Goal: Information Seeking & Learning: Get advice/opinions

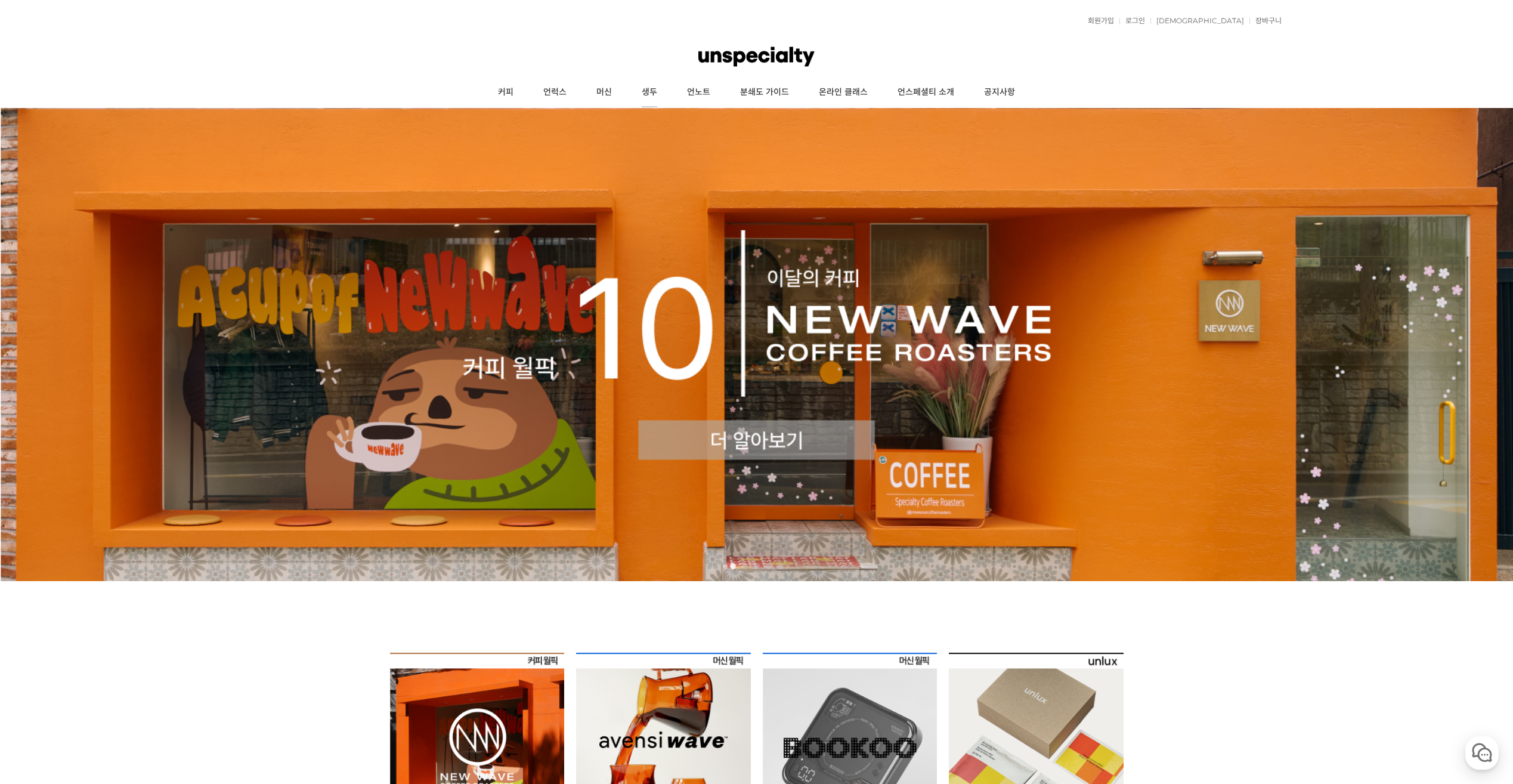
click at [637, 89] on link "생두" at bounding box center [649, 92] width 45 height 30
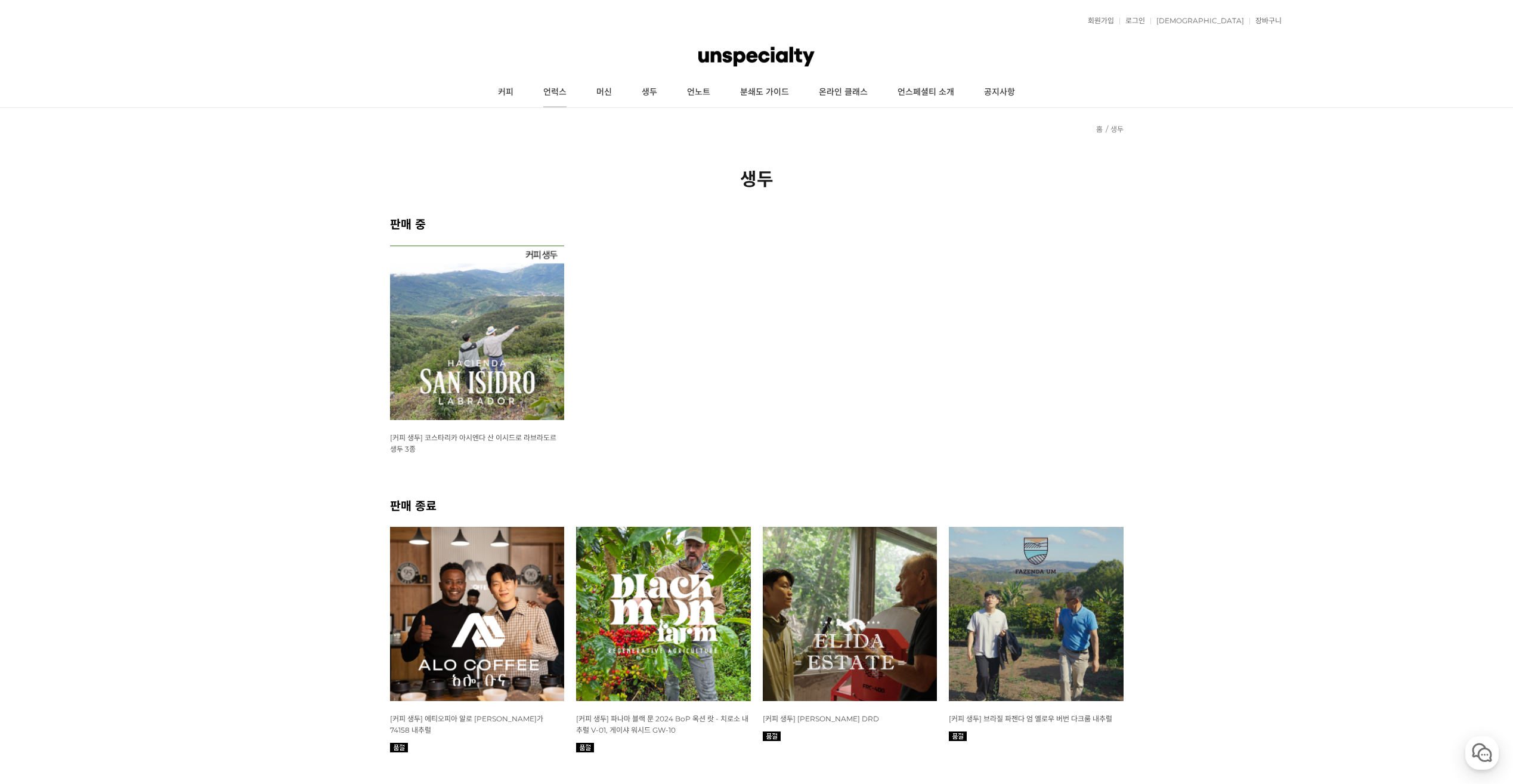
click at [570, 86] on link "언럭스" at bounding box center [555, 92] width 53 height 30
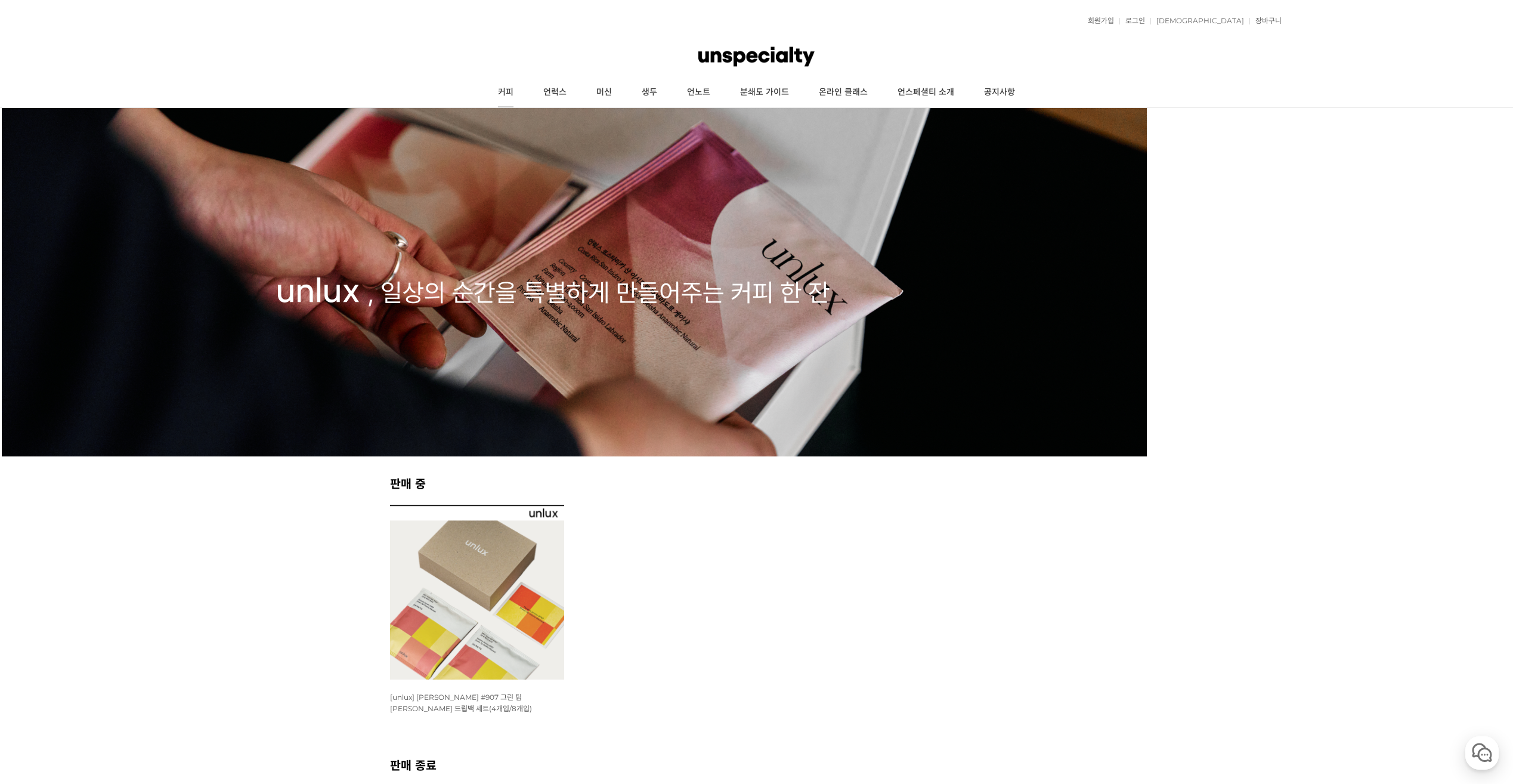
click at [516, 82] on link "커피" at bounding box center [505, 92] width 45 height 30
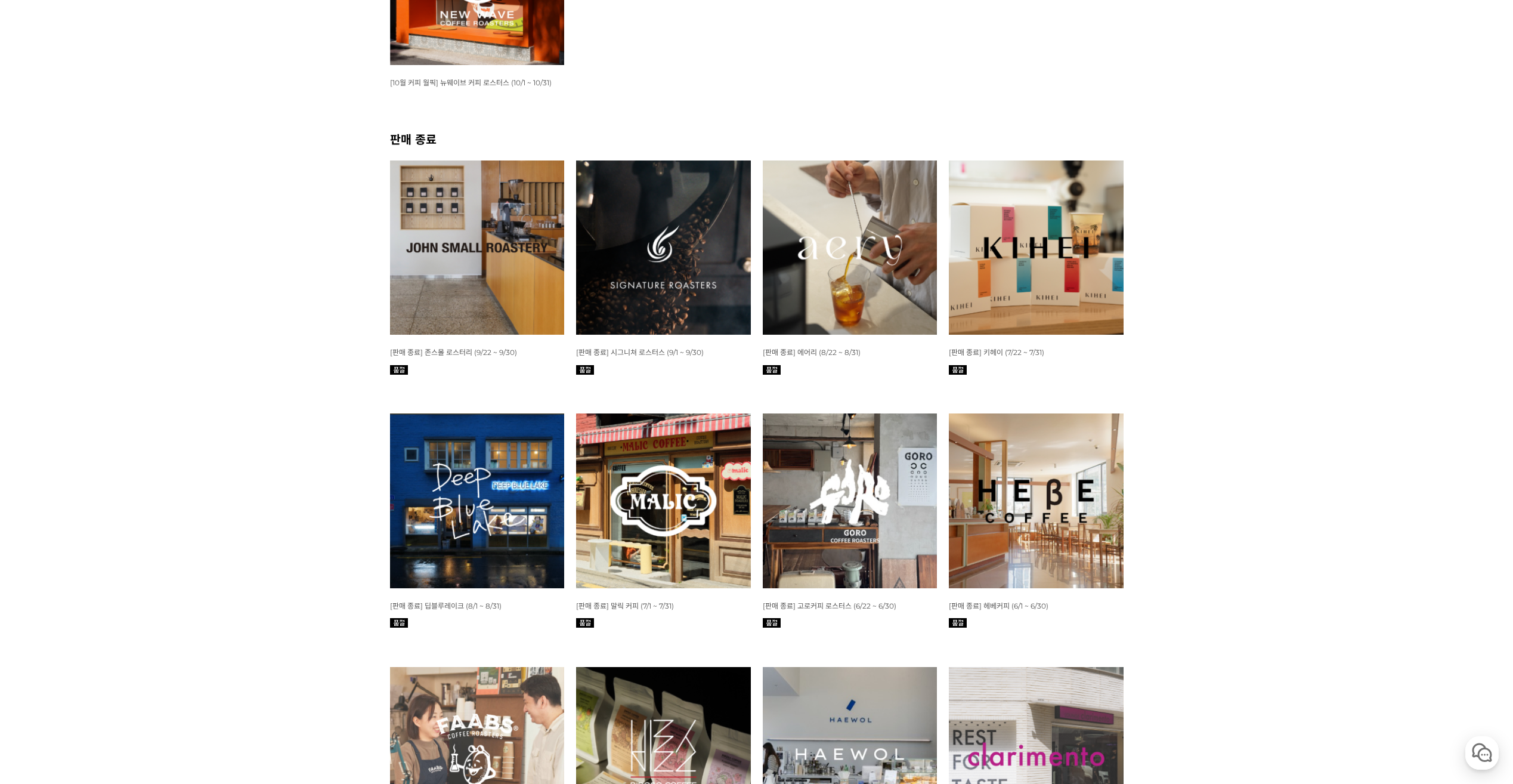
scroll to position [358, 0]
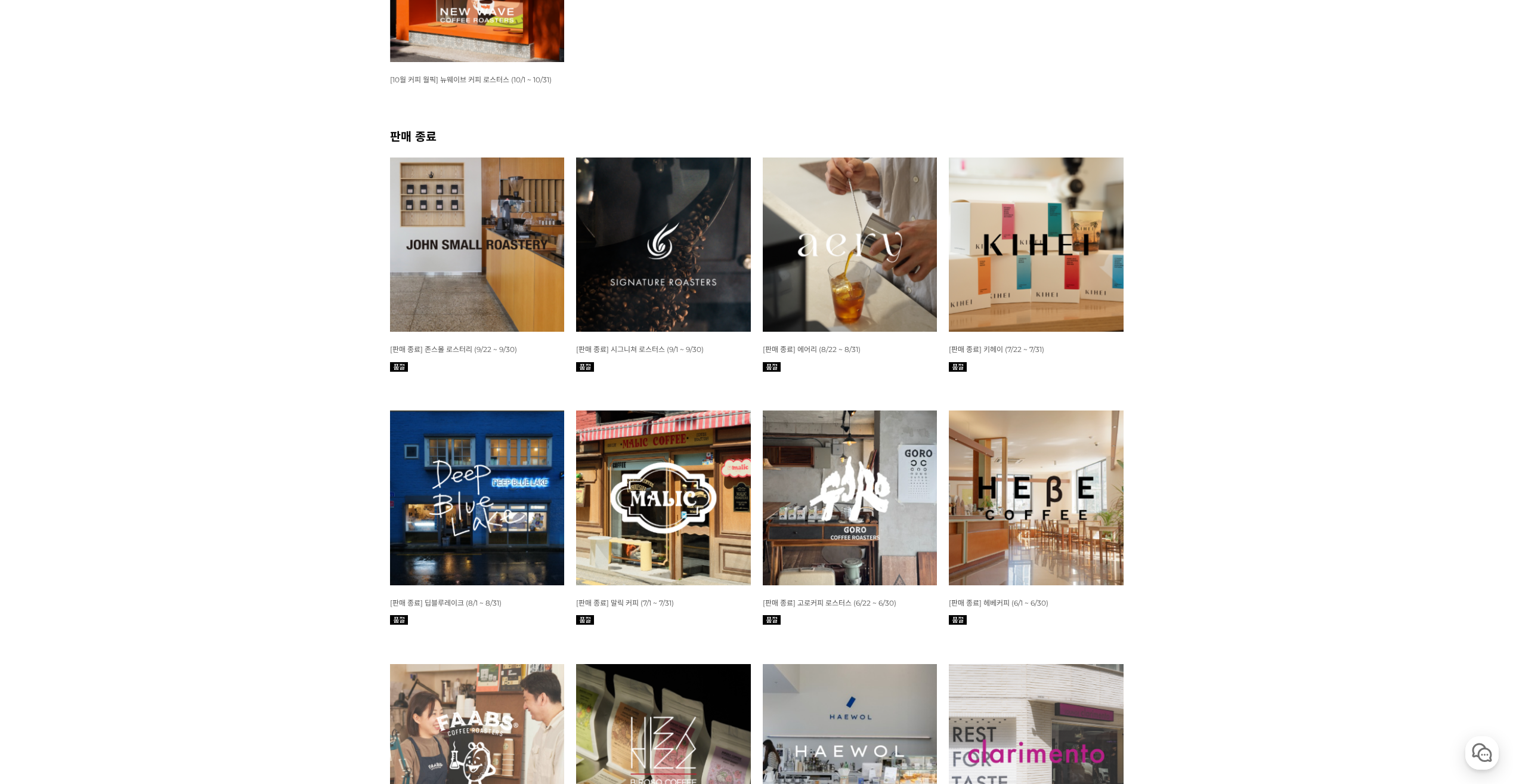
click at [816, 213] on img at bounding box center [850, 245] width 175 height 175
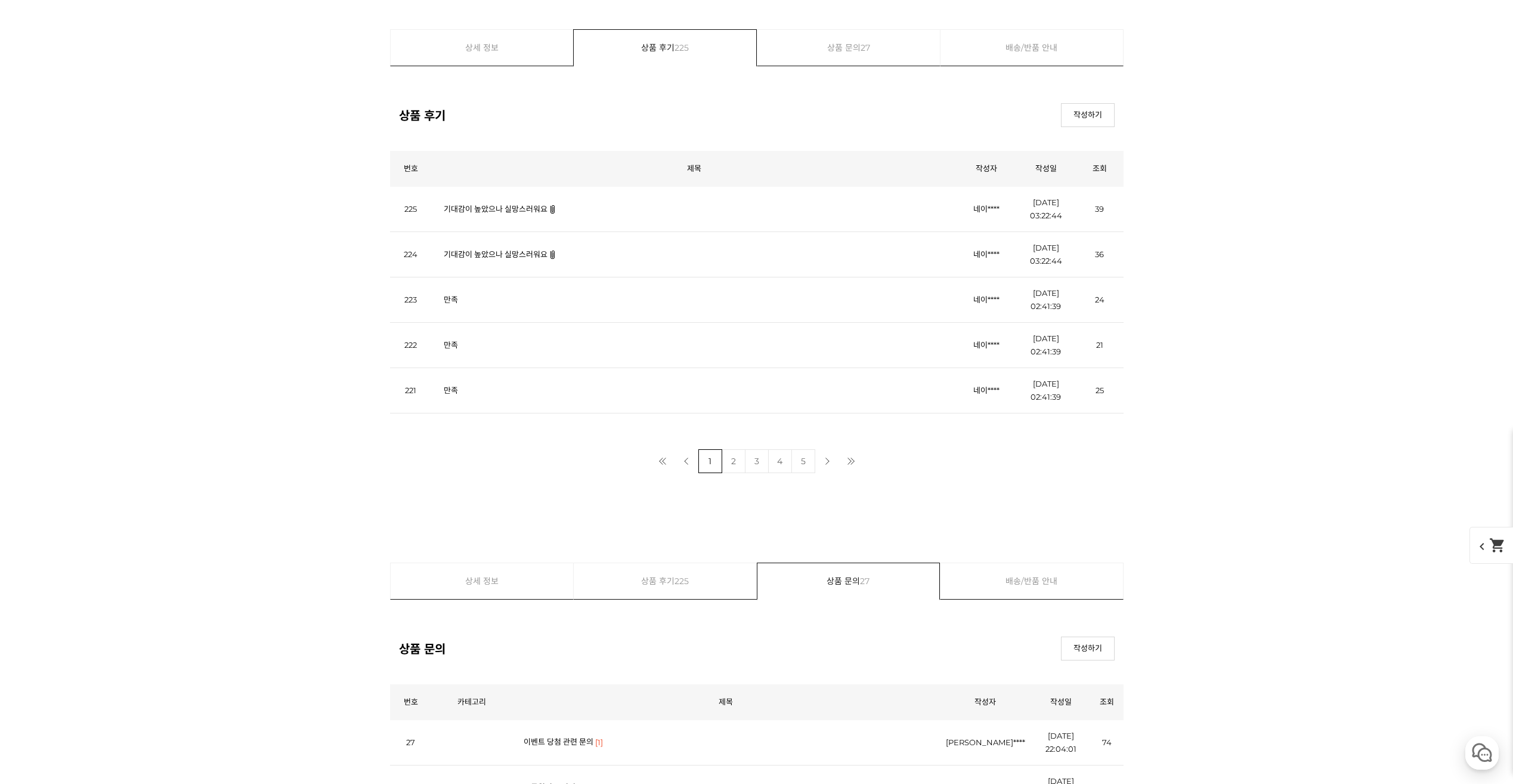
scroll to position [17355, 0]
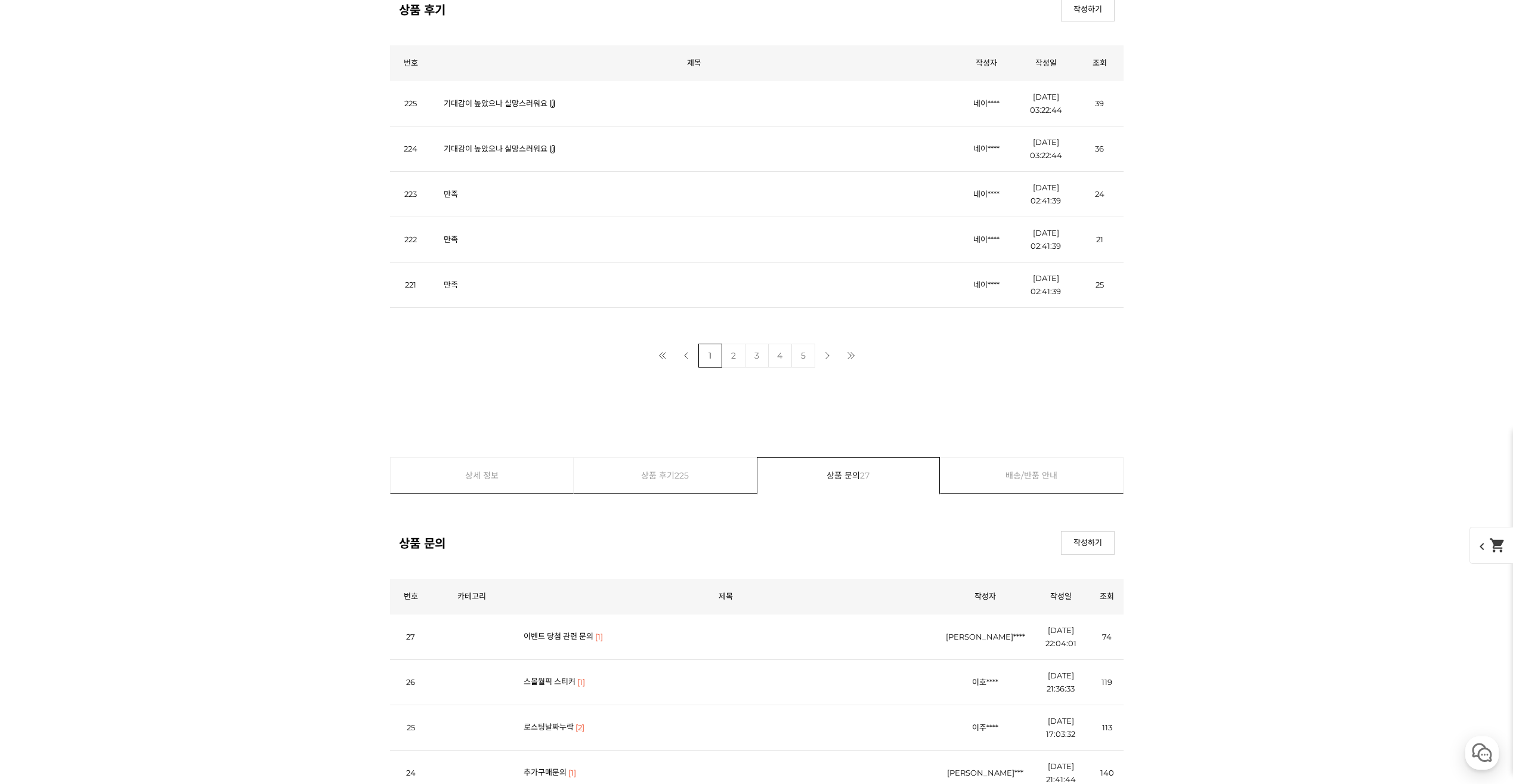
drag, startPoint x: 754, startPoint y: 365, endPoint x: 1055, endPoint y: 642, distance: 409.1
drag, startPoint x: 1053, startPoint y: 651, endPoint x: 477, endPoint y: 276, distance: 687.3
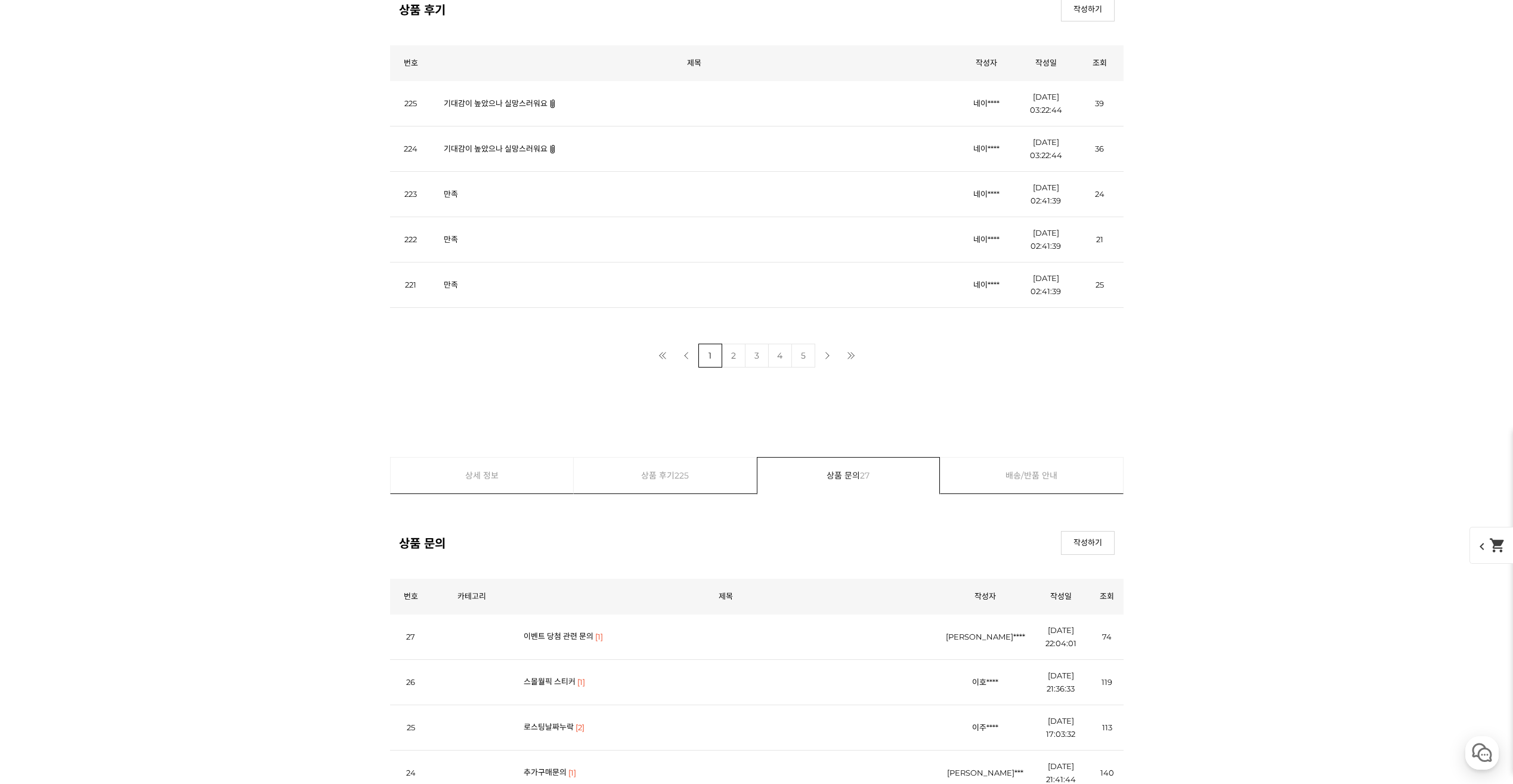
drag, startPoint x: 477, startPoint y: 276, endPoint x: 453, endPoint y: 280, distance: 24.3
drag, startPoint x: 494, startPoint y: 235, endPoint x: 1106, endPoint y: 635, distance: 731.1
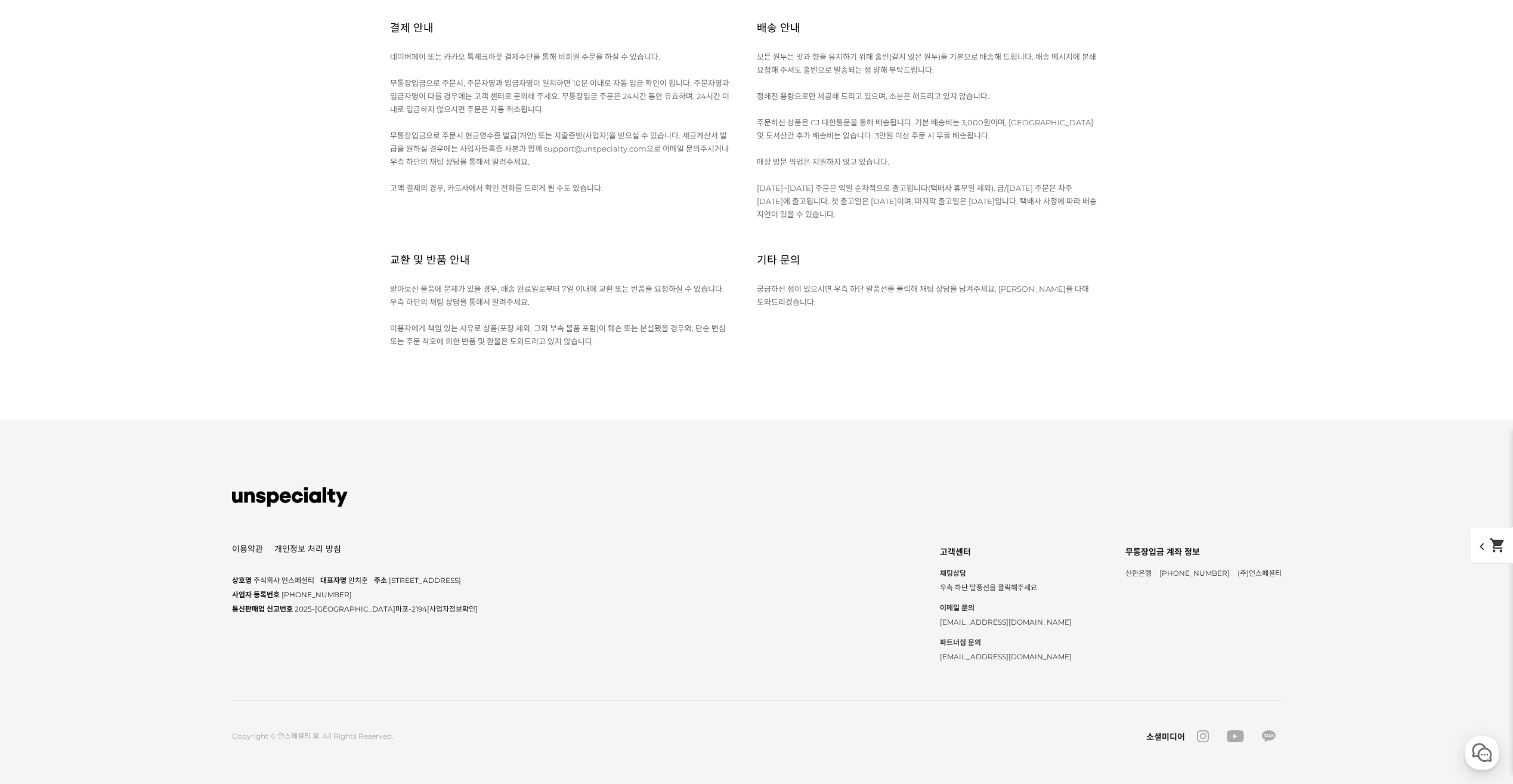
scroll to position [19562, 0]
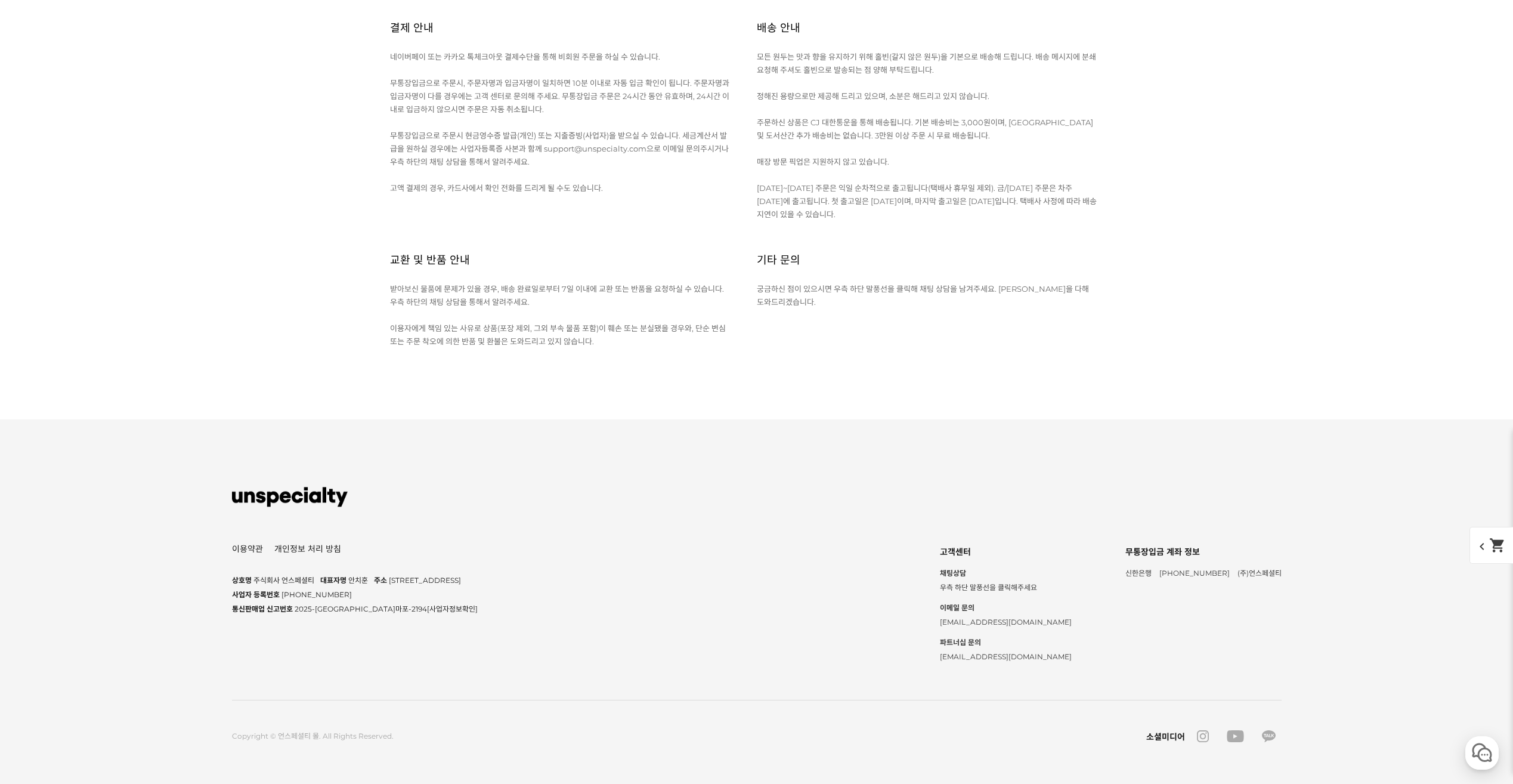
drag, startPoint x: 514, startPoint y: 280, endPoint x: 522, endPoint y: 278, distance: 8.2
drag, startPoint x: 522, startPoint y: 278, endPoint x: 526, endPoint y: 269, distance: 9.8
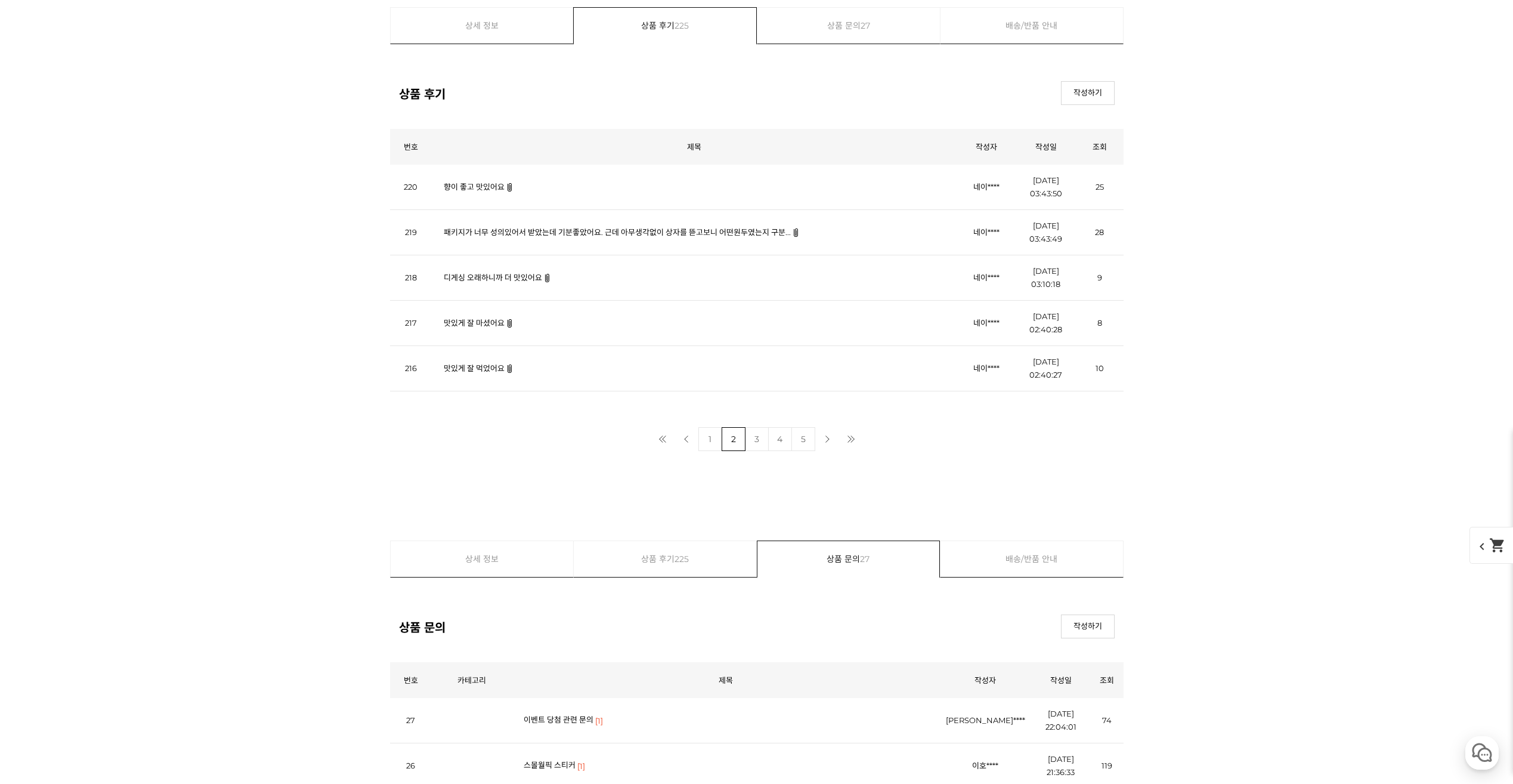
scroll to position [16402, 0]
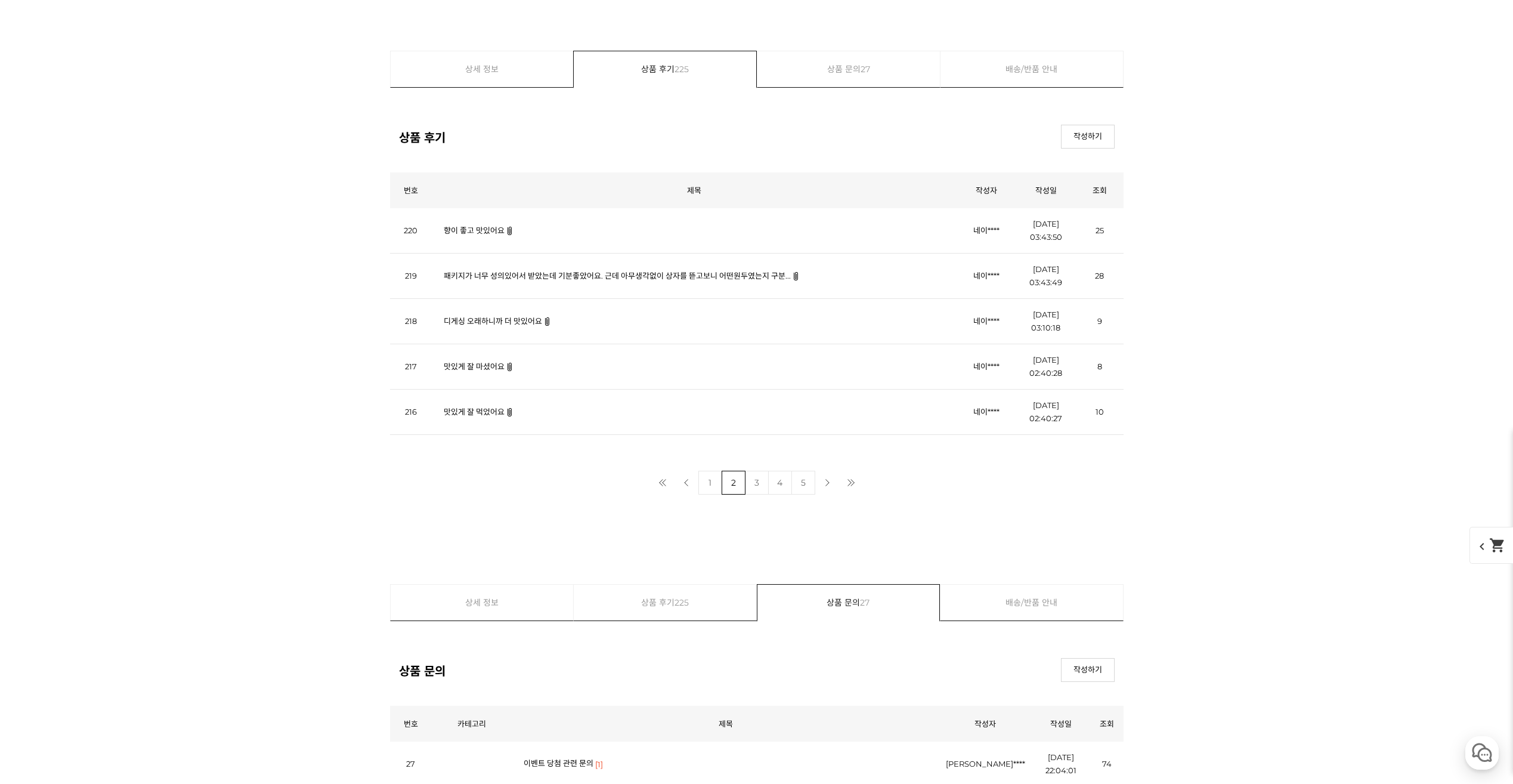
click at [880, 78] on link "상품 문의 27" at bounding box center [850, 69] width 183 height 36
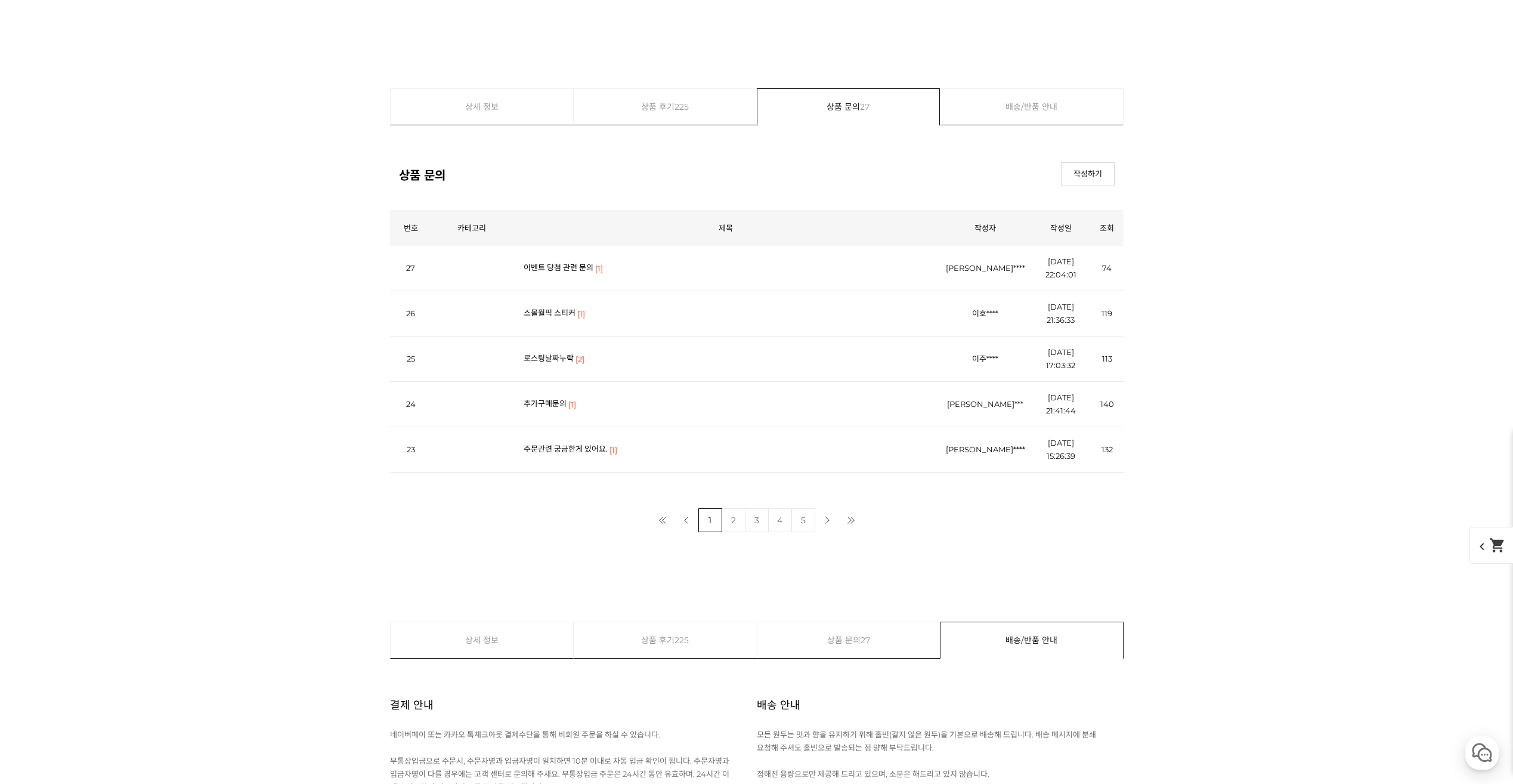
click at [571, 270] on link "이벤트 당첨 관련 문의" at bounding box center [558, 267] width 70 height 9
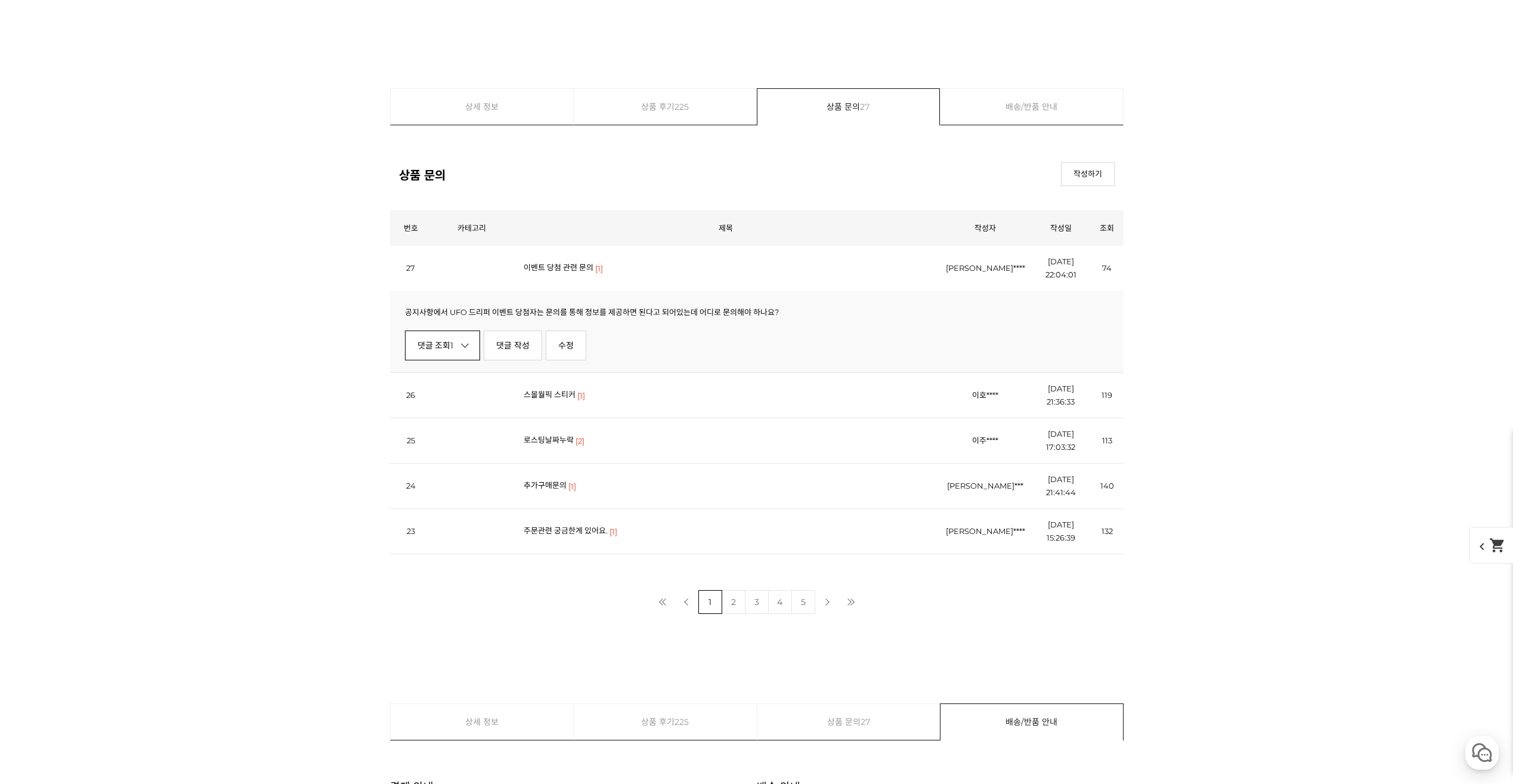
click at [440, 343] on link "댓글 조회 1" at bounding box center [443, 345] width 76 height 30
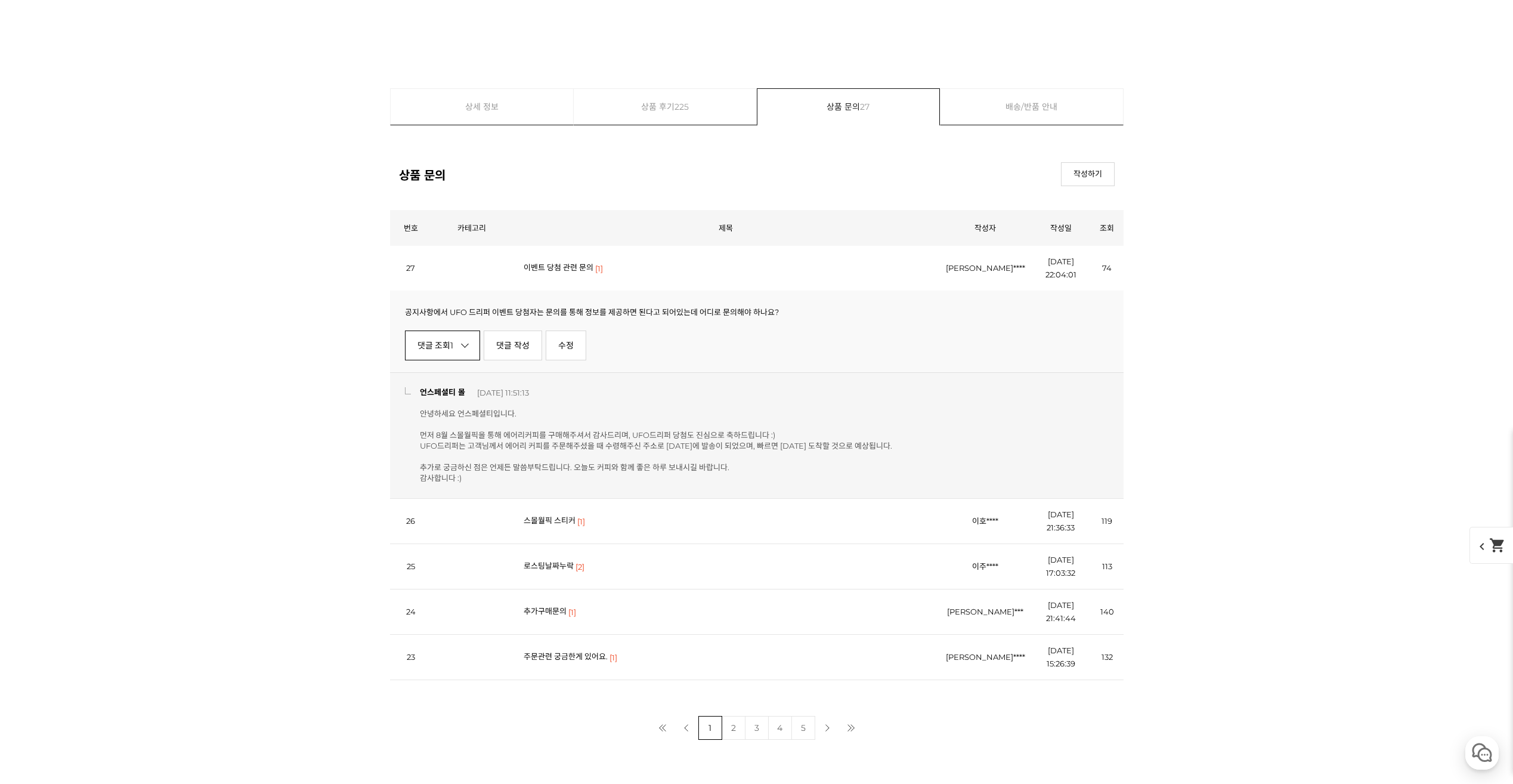
click at [439, 343] on link "댓글 조회 1" at bounding box center [443, 345] width 76 height 30
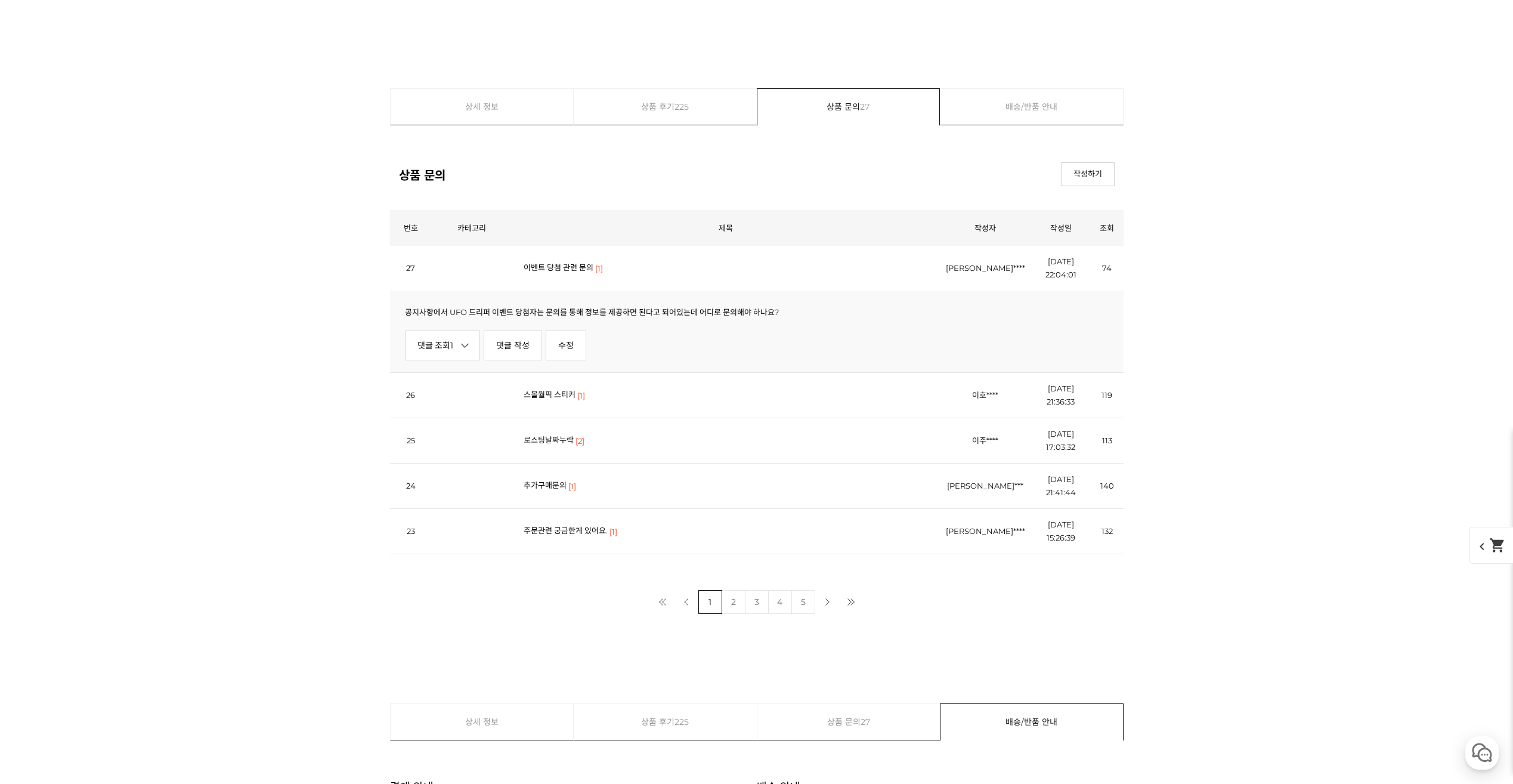
click at [553, 444] on link "로스팅날짜누락" at bounding box center [548, 439] width 50 height 9
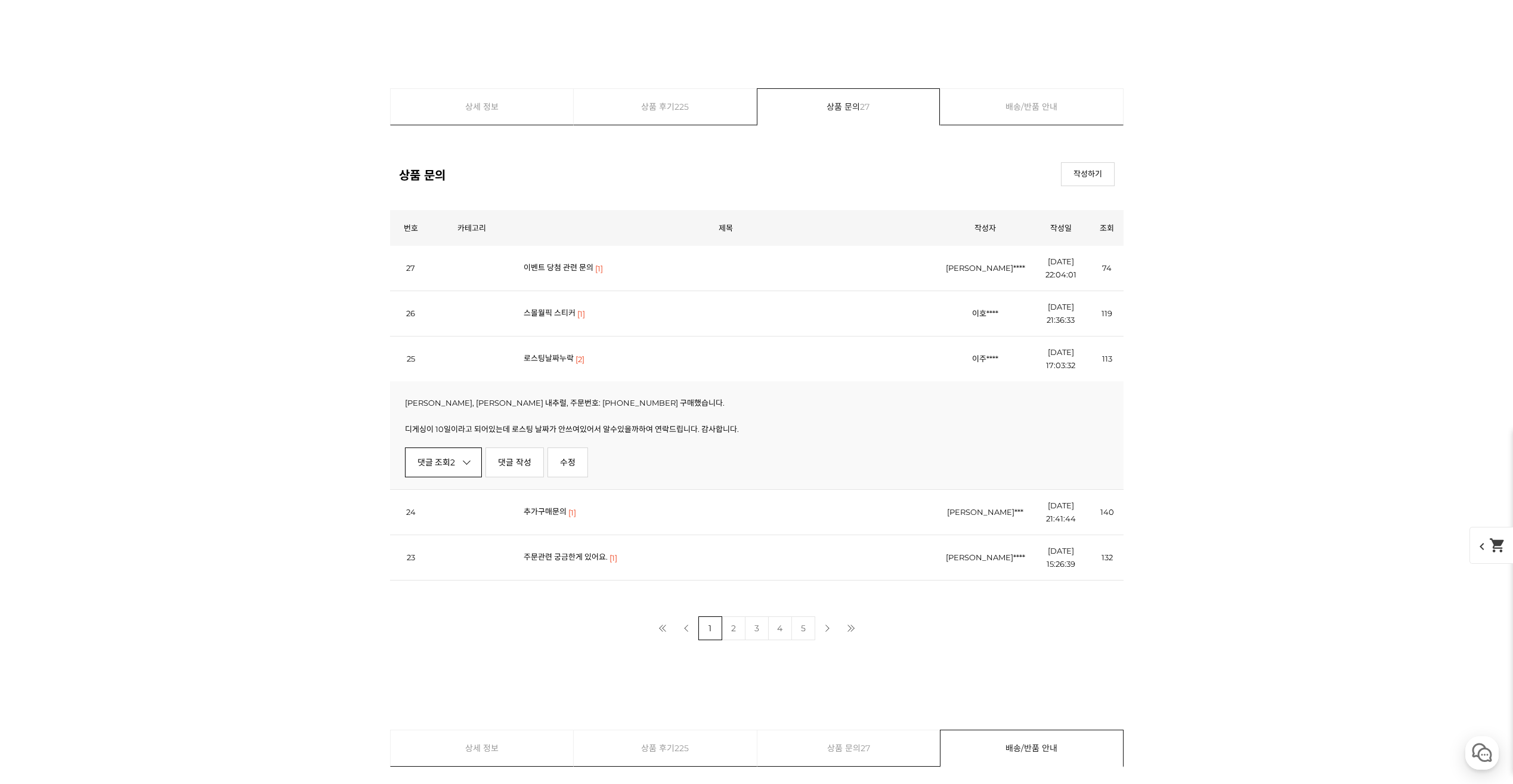
click at [436, 458] on link "댓글 조회 2" at bounding box center [443, 462] width 77 height 30
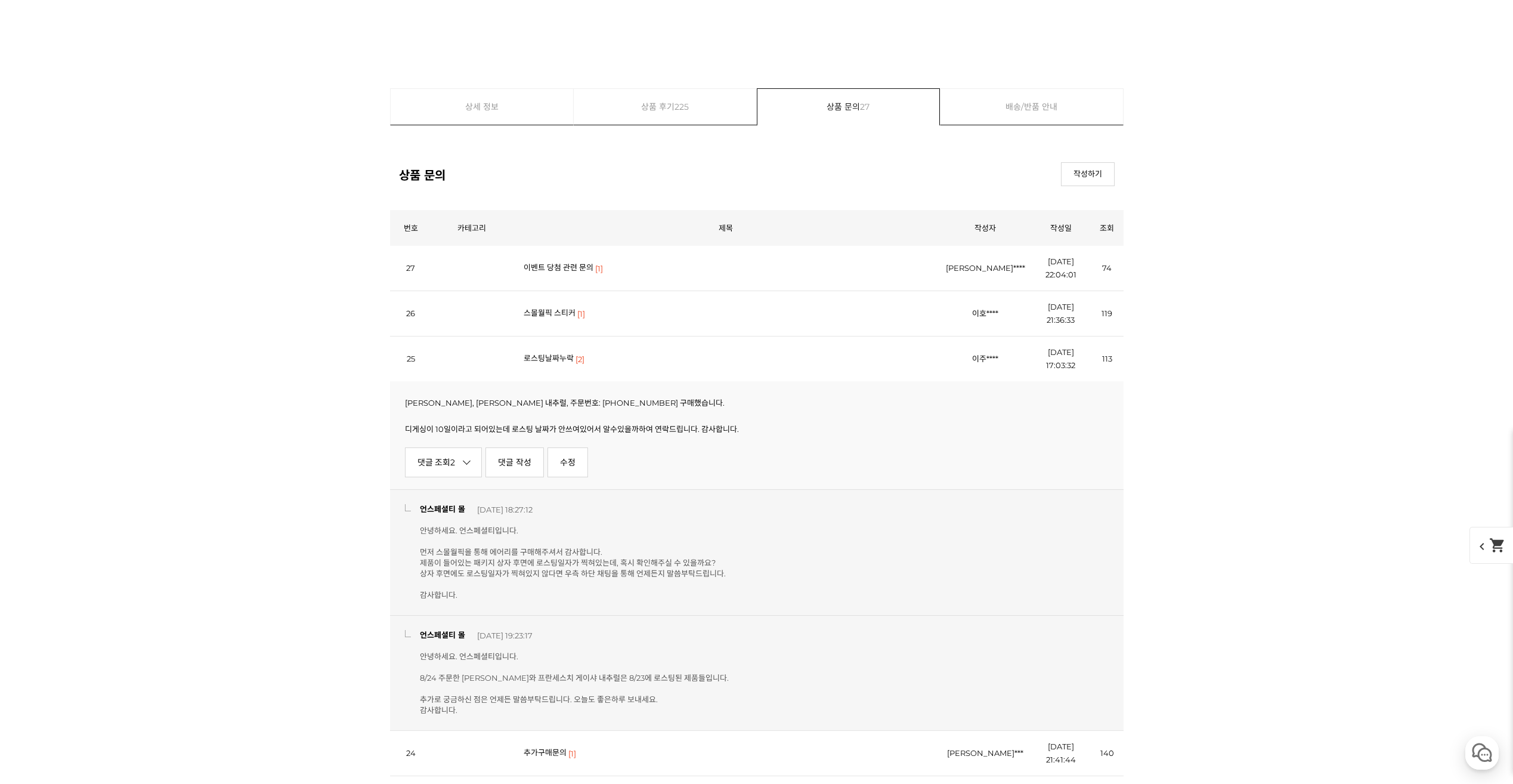
drag, startPoint x: 557, startPoint y: 359, endPoint x: 489, endPoint y: 353, distance: 68.3
click at [489, 353] on td at bounding box center [471, 358] width 80 height 45
click at [541, 358] on link "로스팅날짜누락" at bounding box center [548, 358] width 50 height 9
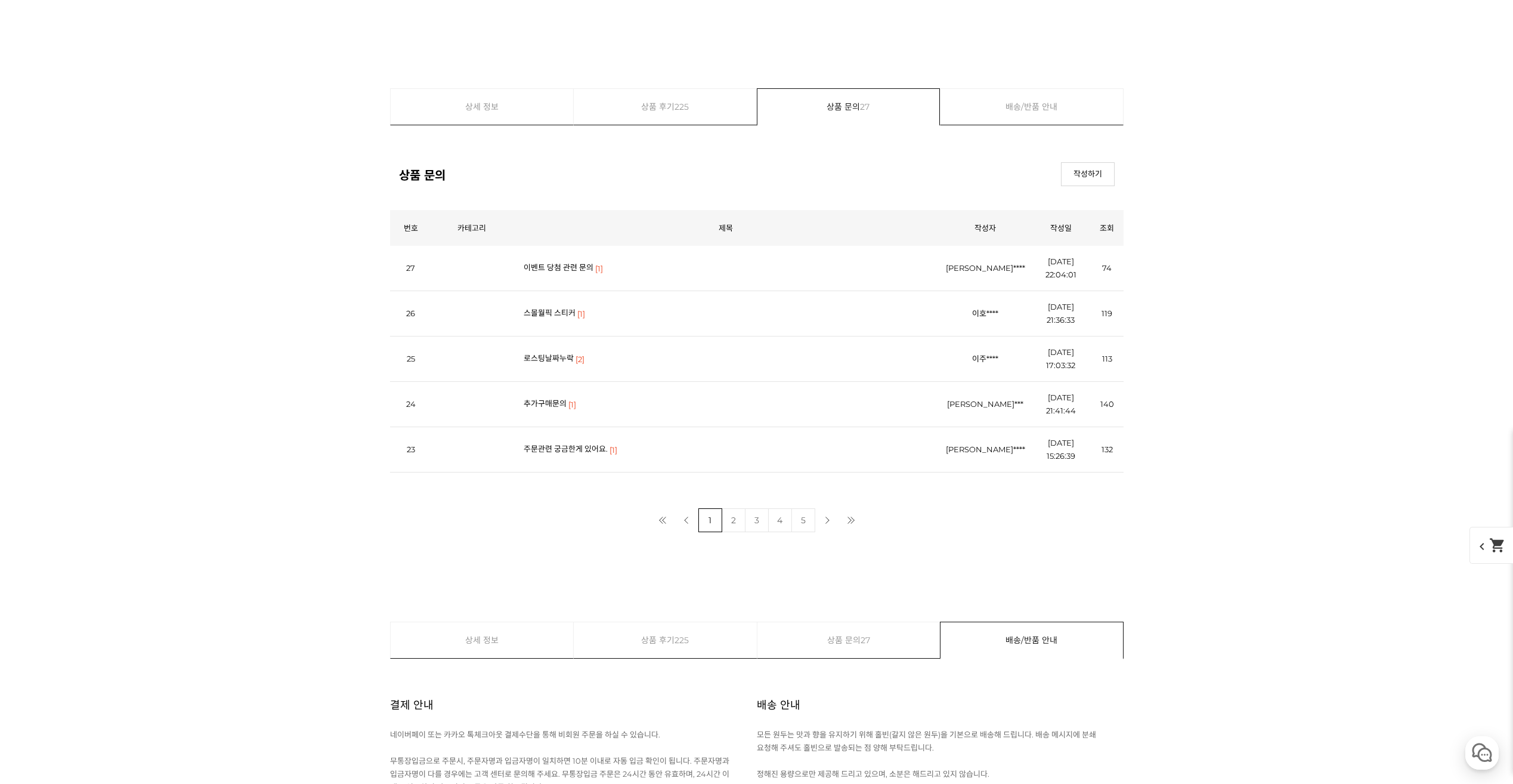
click at [580, 450] on link "주문관련 궁금한게 있어요." at bounding box center [565, 448] width 84 height 9
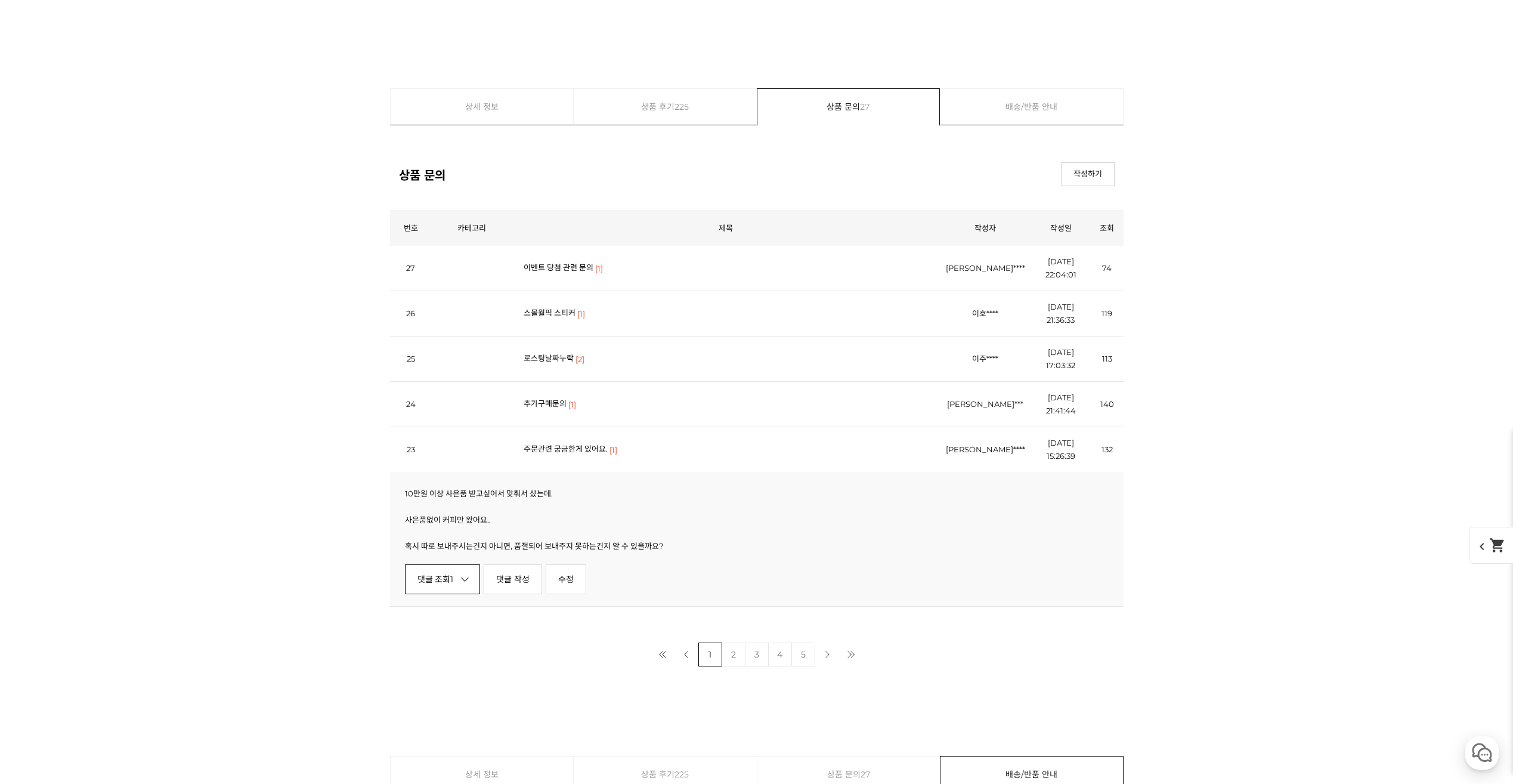
click at [454, 578] on em "1" at bounding box center [452, 578] width 3 height 11
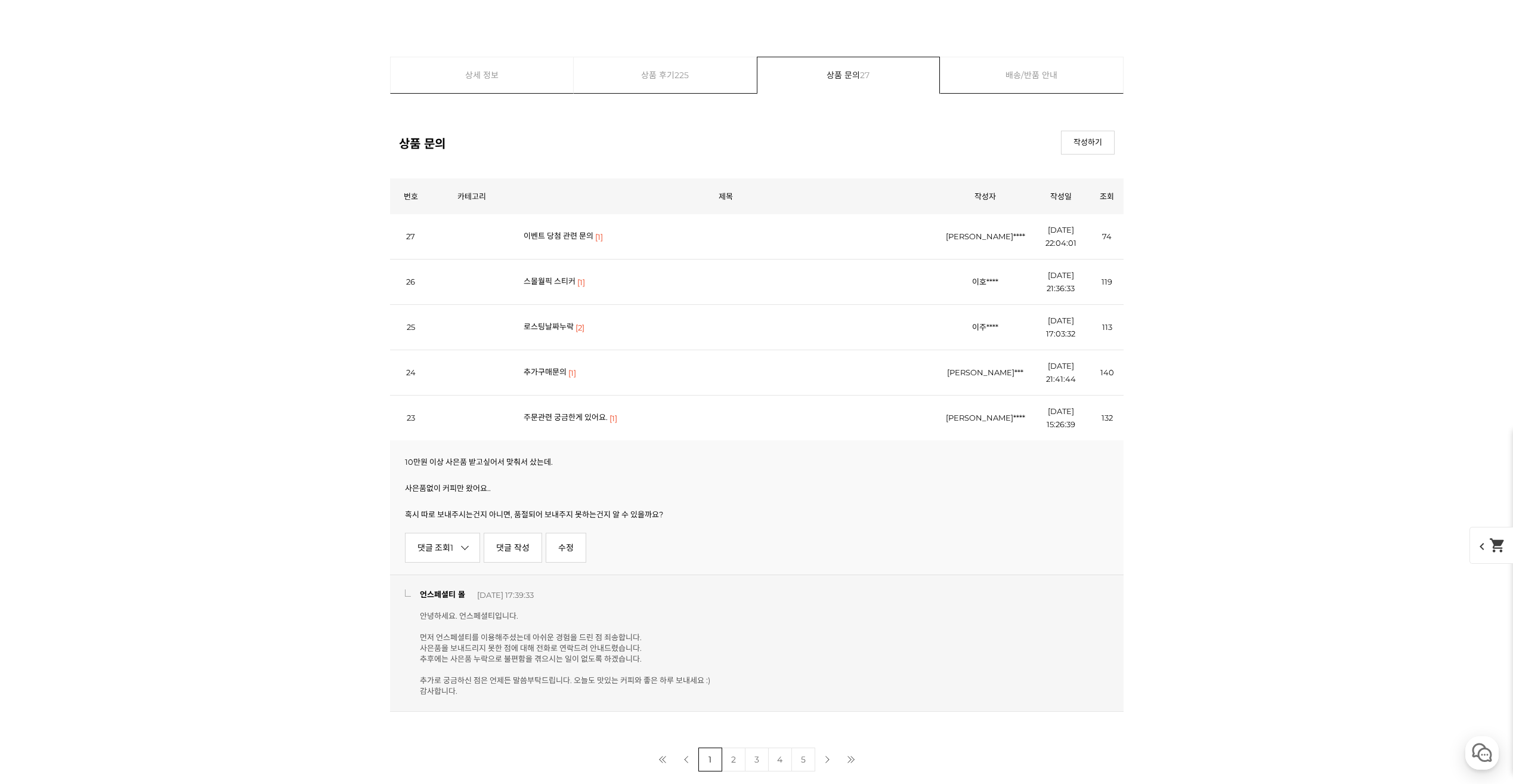
scroll to position [16957, 0]
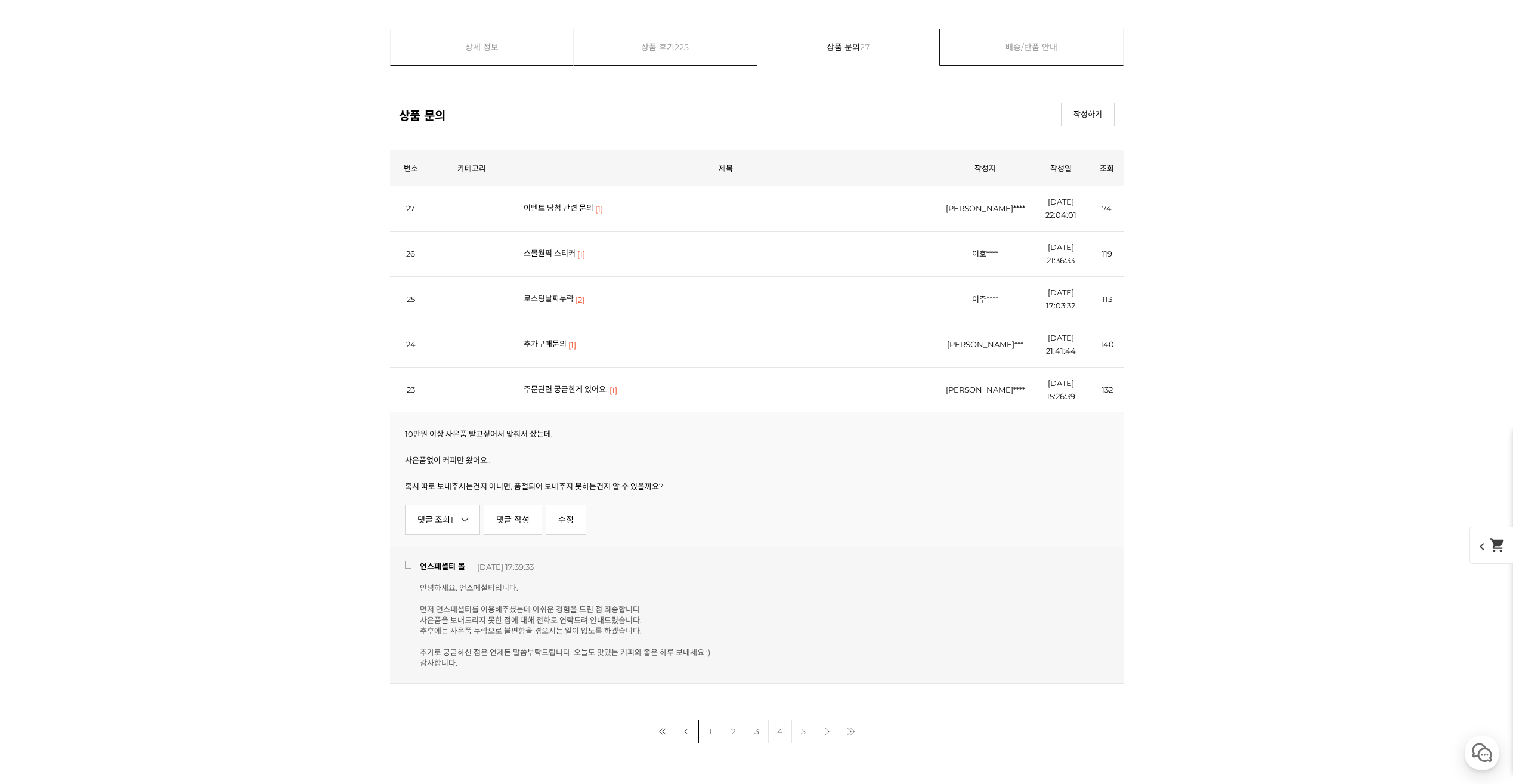
click at [750, 732] on link "3" at bounding box center [757, 731] width 24 height 24
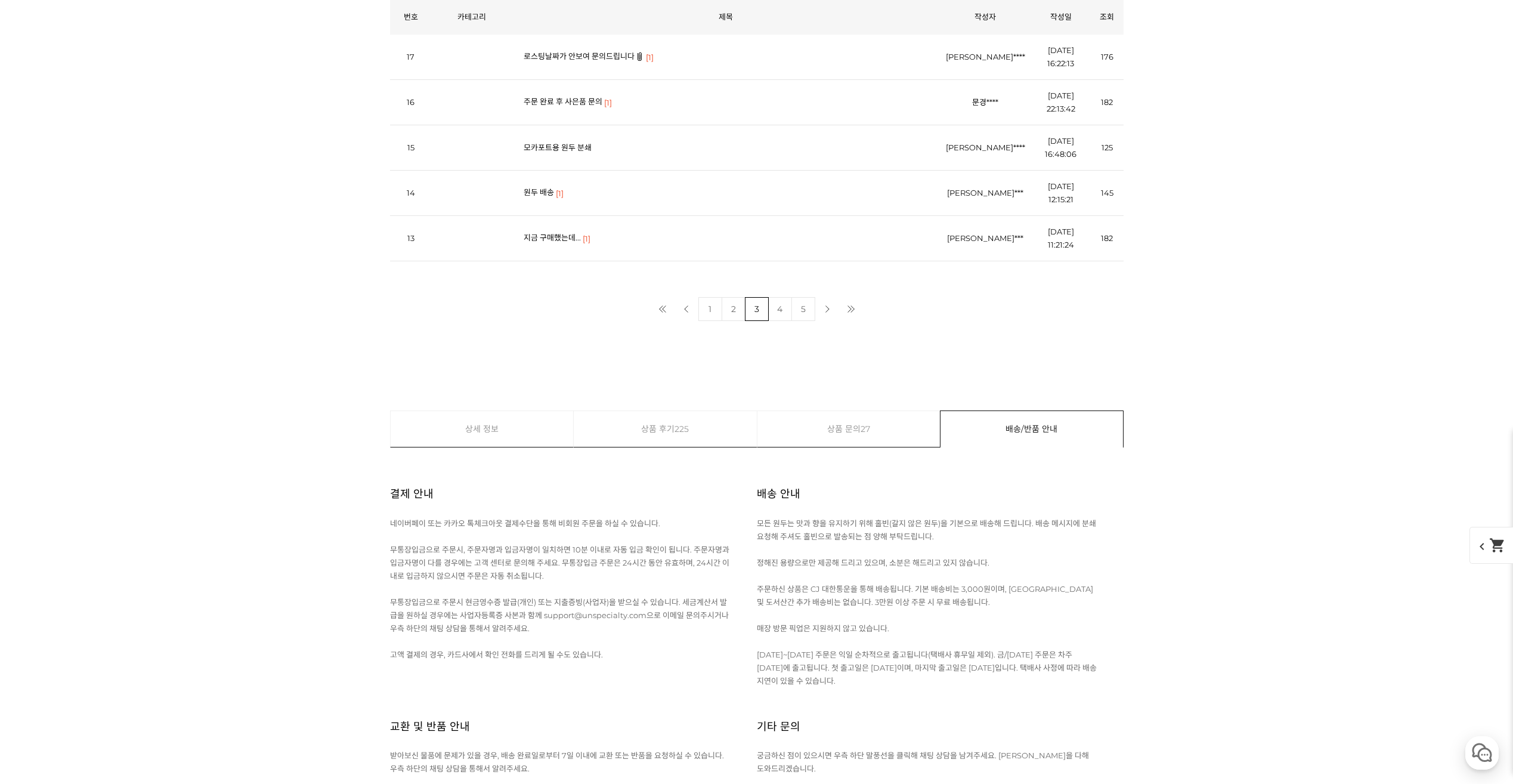
click at [734, 314] on link "2" at bounding box center [734, 309] width 24 height 24
click at [707, 319] on link "1" at bounding box center [710, 309] width 24 height 24
click at [584, 242] on link "주문관련 궁금한게 있어요." at bounding box center [565, 237] width 84 height 9
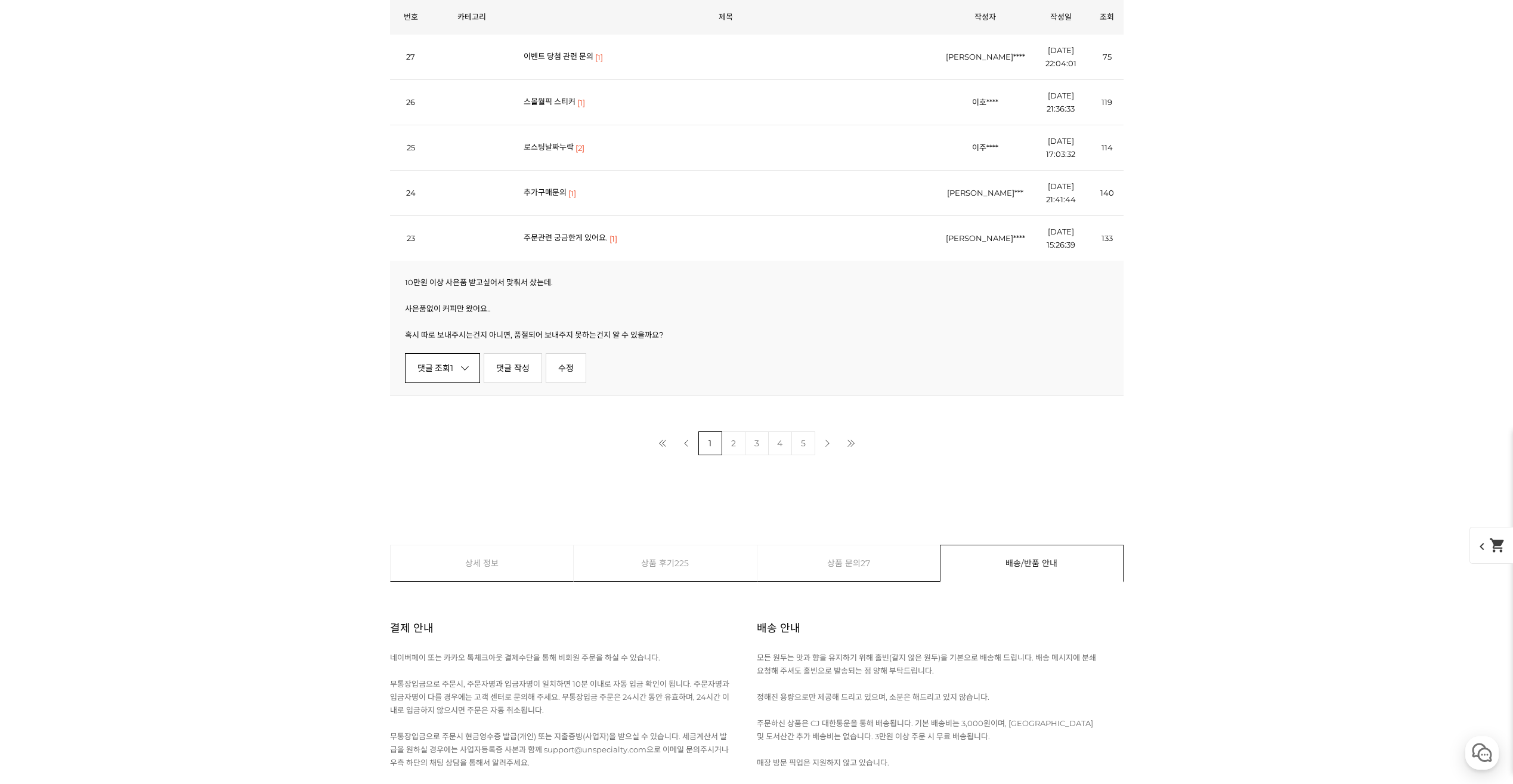
click at [458, 369] on link "댓글 조회 1" at bounding box center [443, 368] width 76 height 30
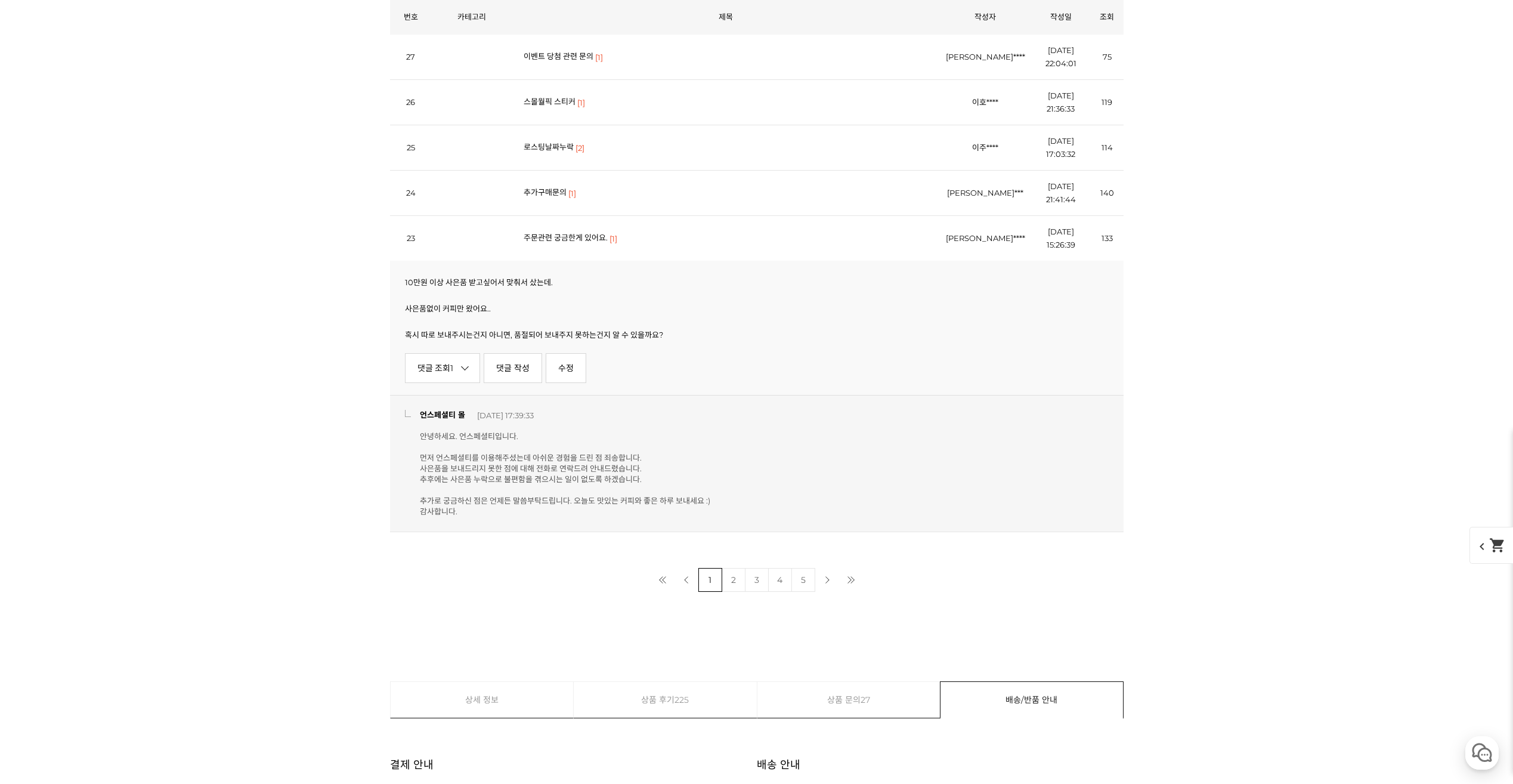
click at [752, 578] on link "3" at bounding box center [757, 579] width 24 height 24
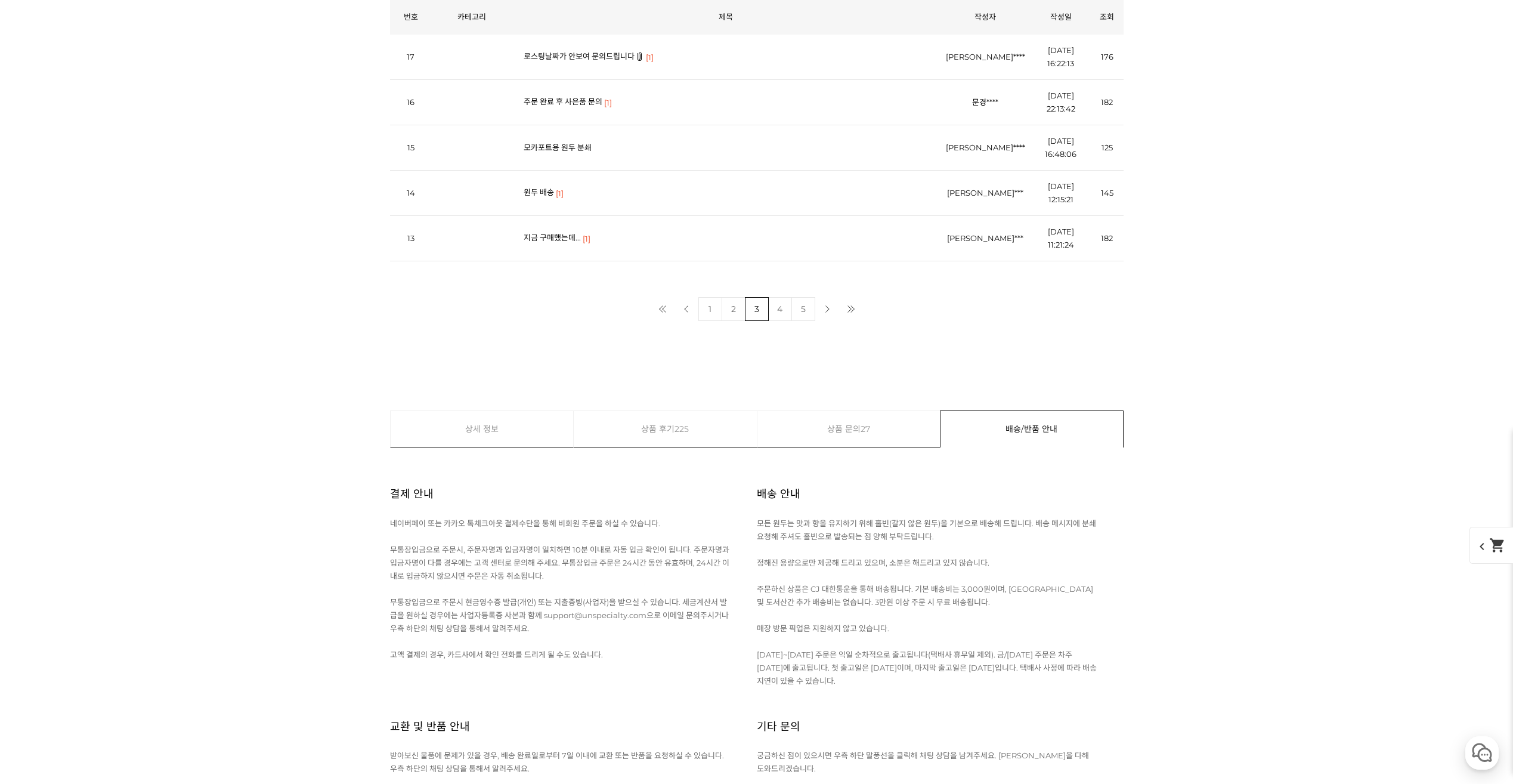
click at [575, 105] on link "주문 완료 후 사은품 문의" at bounding box center [562, 101] width 79 height 9
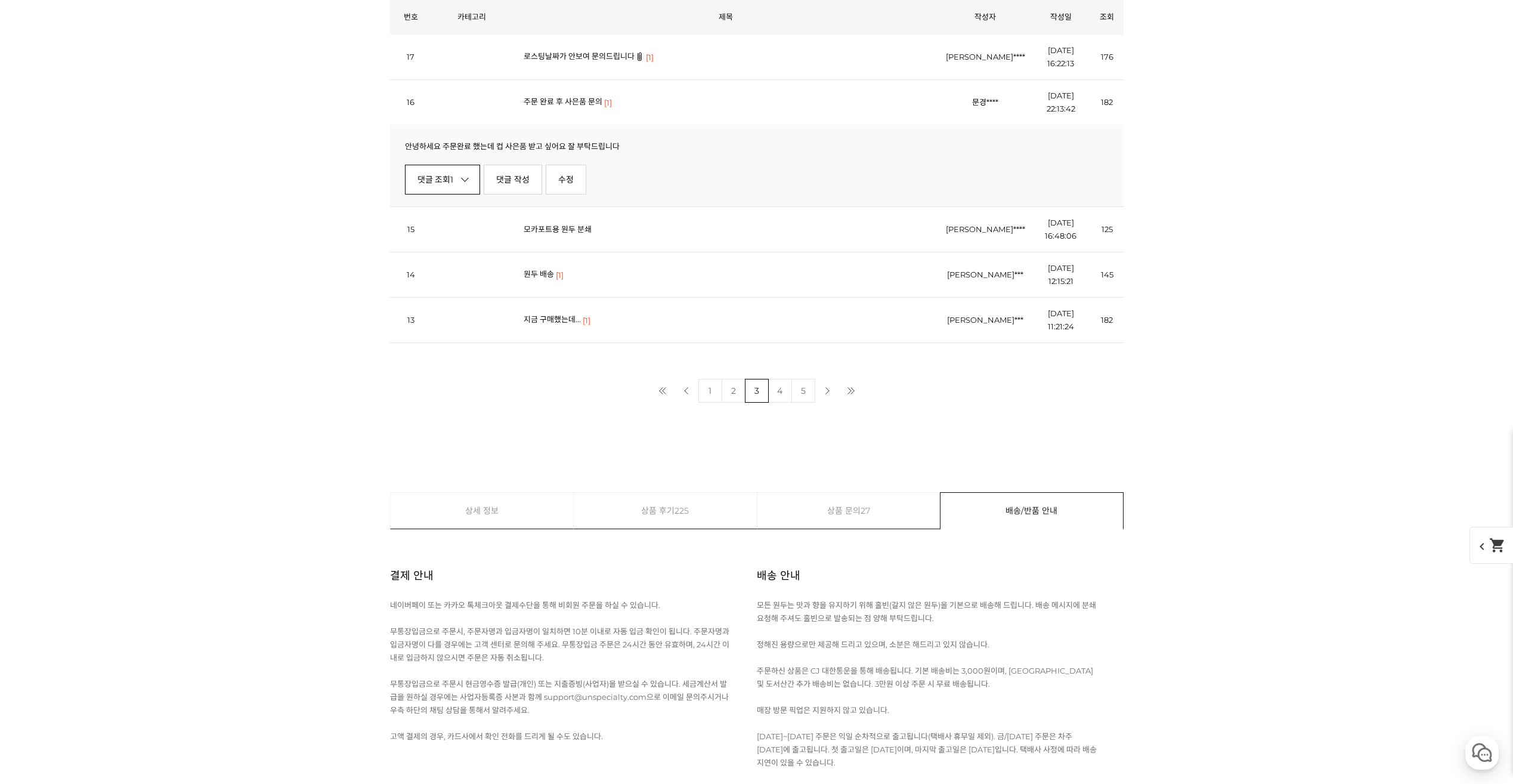
click at [460, 179] on link "댓글 조회 1" at bounding box center [443, 179] width 76 height 30
